Goal: Transaction & Acquisition: Purchase product/service

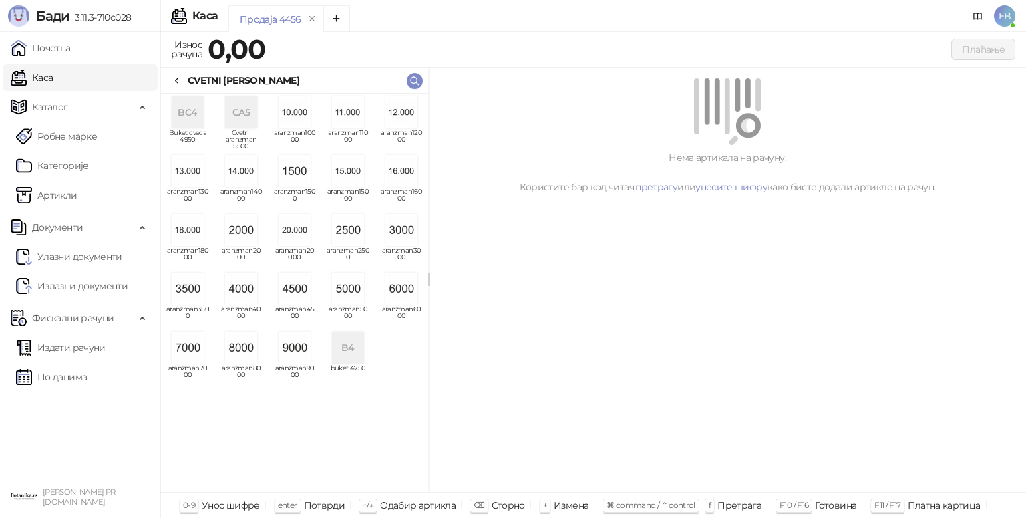
click at [353, 297] on img "grid" at bounding box center [348, 288] width 32 height 32
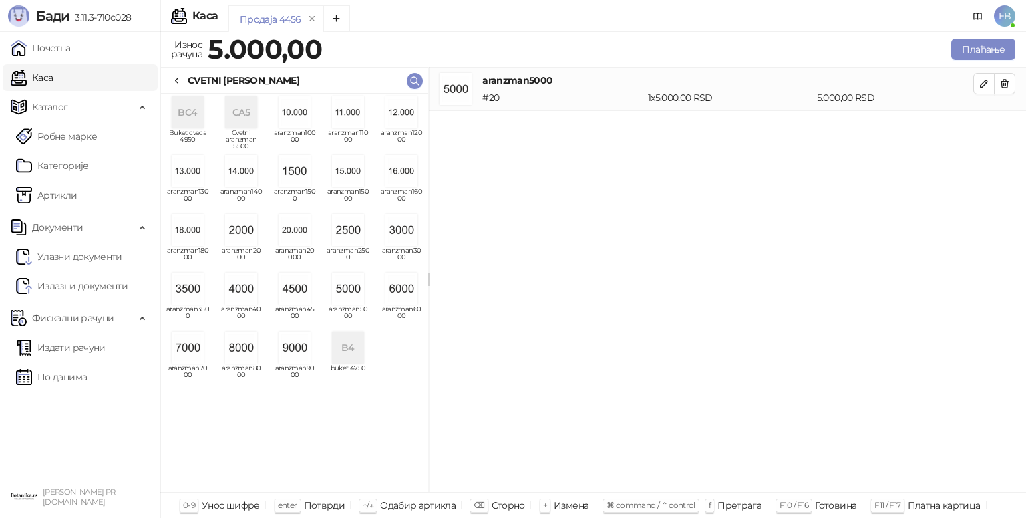
click at [180, 77] on icon at bounding box center [177, 80] width 11 height 11
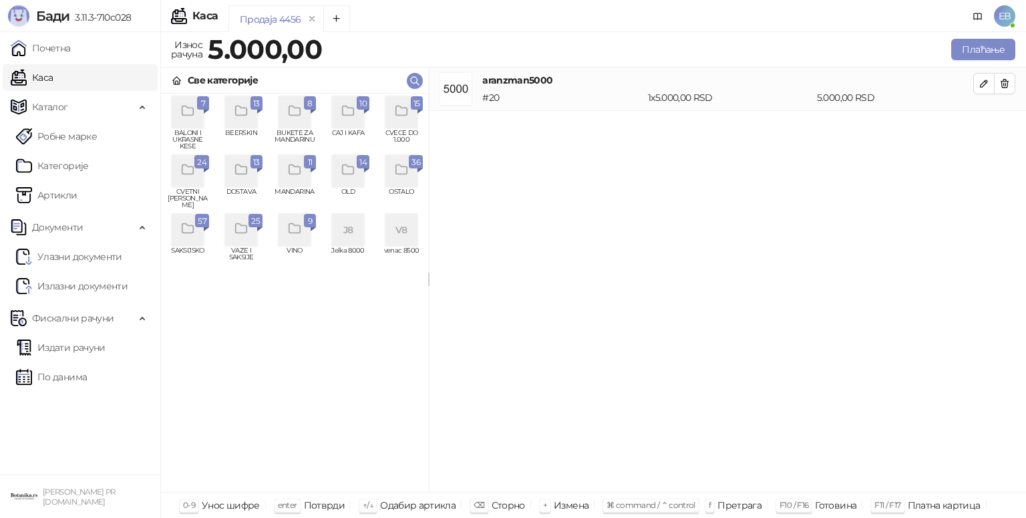
click at [405, 124] on div "grid" at bounding box center [401, 112] width 32 height 32
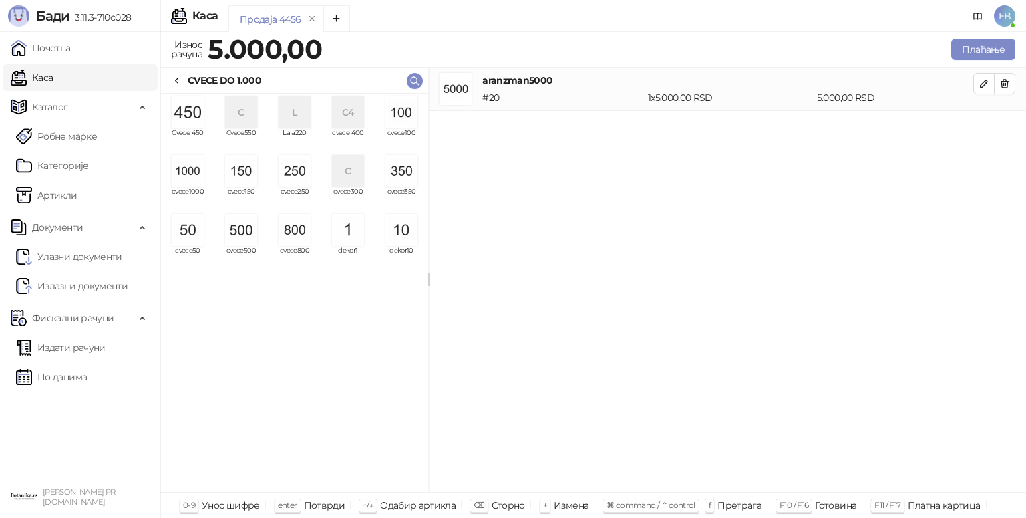
click at [243, 234] on img "grid" at bounding box center [241, 230] width 32 height 32
click at [393, 118] on img "grid" at bounding box center [401, 112] width 32 height 32
click at [397, 120] on img "grid" at bounding box center [401, 112] width 32 height 32
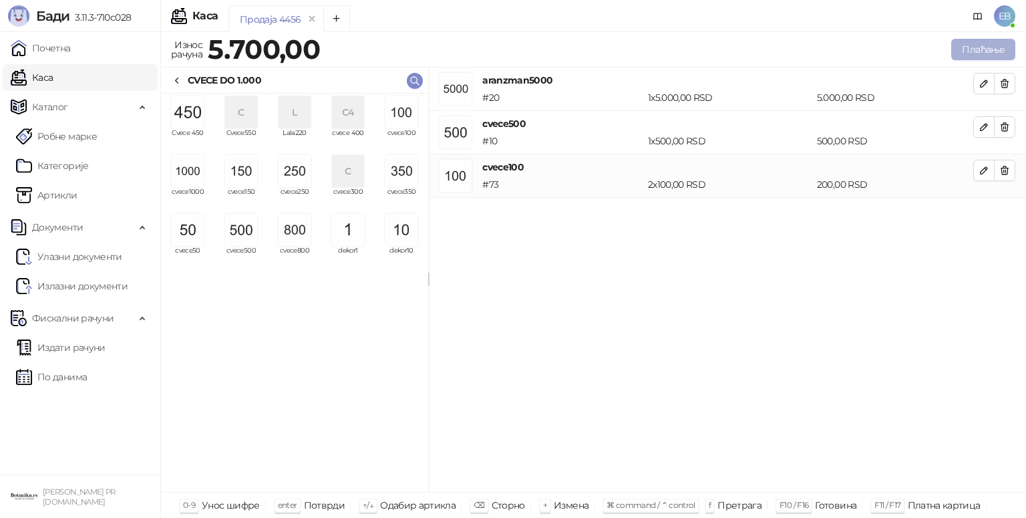
click at [986, 50] on button "Плаћање" at bounding box center [983, 49] width 64 height 21
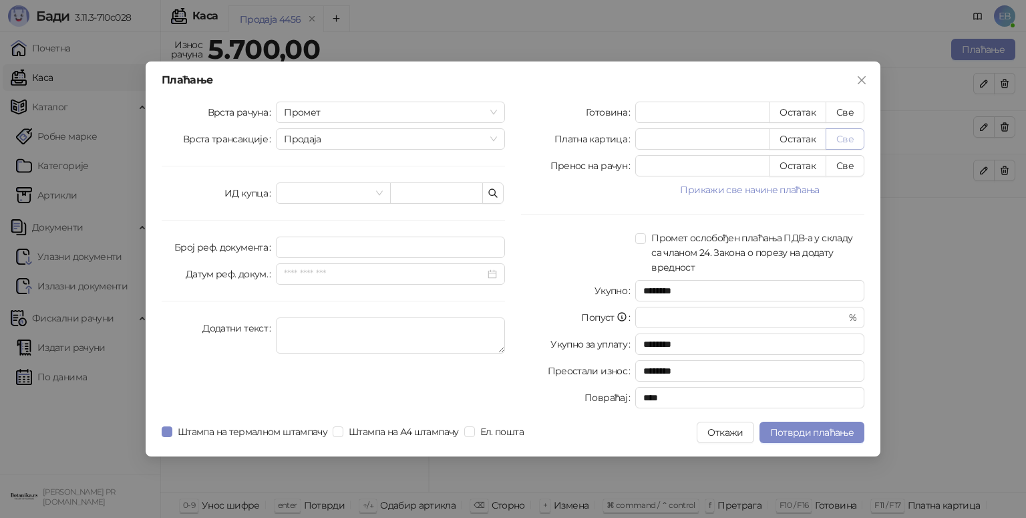
click at [845, 143] on button "Све" at bounding box center [844, 138] width 39 height 21
type input "****"
click at [813, 436] on span "Потврди плаћање" at bounding box center [811, 432] width 83 height 12
